Goal: Information Seeking & Learning: Learn about a topic

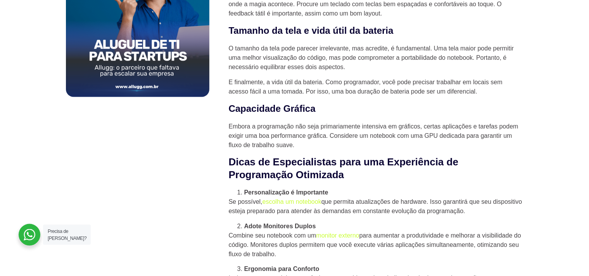
scroll to position [614, 0]
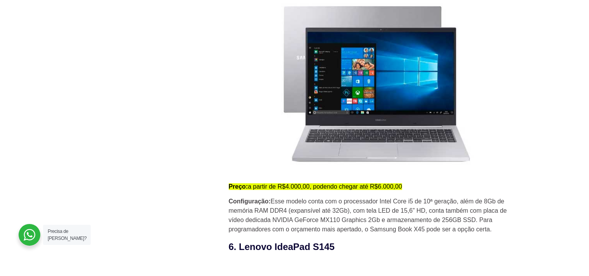
scroll to position [2128, 0]
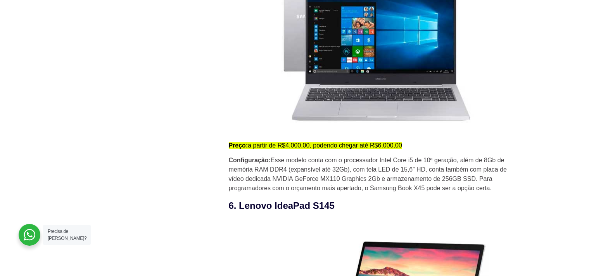
drag, startPoint x: 356, startPoint y: 181, endPoint x: 489, endPoint y: 183, distance: 132.2
click at [489, 183] on body "Ir para o conteúdo A Allugg Compromisso ESG Aluguel de Notebook Aluguel de Desk…" at bounding box center [294, 117] width 589 height 4491
click at [331, 186] on p "Configuração: Esse modelo conta com o processador Intel Core i5 de 10ª geração,…" at bounding box center [376, 173] width 294 height 37
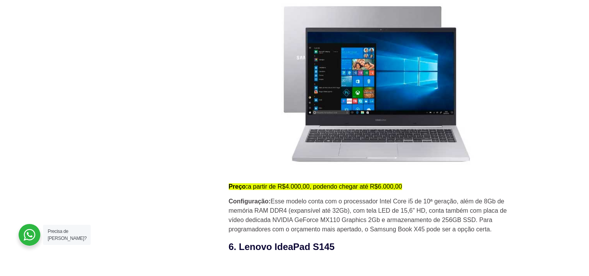
scroll to position [2046, 0]
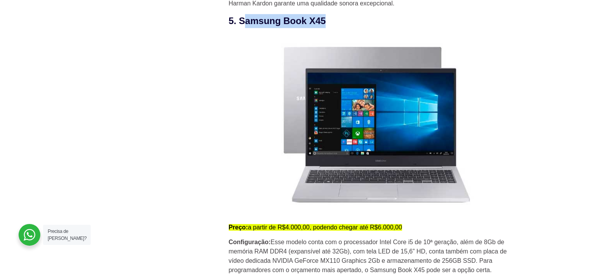
drag, startPoint x: 326, startPoint y: 24, endPoint x: 246, endPoint y: 19, distance: 80.0
click at [246, 19] on h3 "5. Samsung Book X45" at bounding box center [376, 21] width 294 height 14
click at [236, 145] on img at bounding box center [370, 125] width 282 height 182
drag, startPoint x: 333, startPoint y: 34, endPoint x: 332, endPoint y: 29, distance: 4.7
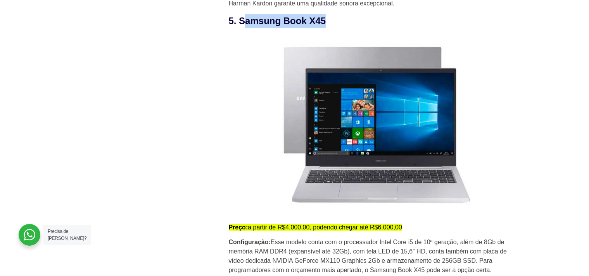
click at [334, 33] on div "Quando se trata de desenvolvimento de software, a escolha do equipamento certo …" at bounding box center [376, 82] width 294 height 3730
drag, startPoint x: 324, startPoint y: 26, endPoint x: 239, endPoint y: 24, distance: 84.1
click at [239, 24] on h3 "5. Samsung Book X45" at bounding box center [376, 21] width 294 height 14
copy h3 "Samsung Book X45"
